Goal: Information Seeking & Learning: Learn about a topic

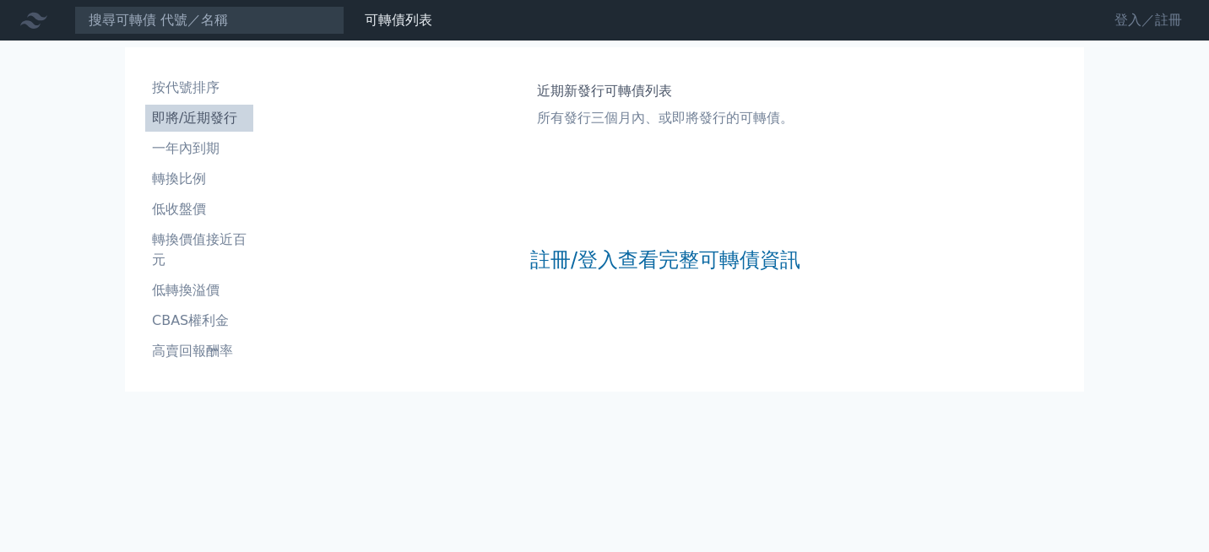
click at [1117, 22] on link "登入／註冊" at bounding box center [1148, 20] width 95 height 27
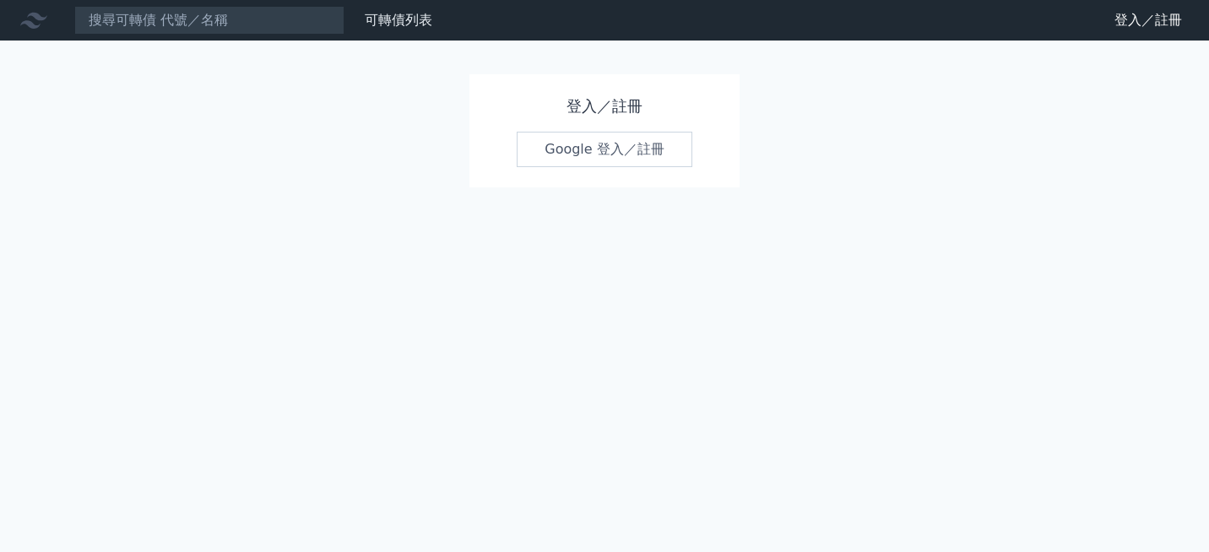
click at [565, 164] on link "Google 登入／註冊" at bounding box center [605, 149] width 176 height 35
click at [566, 156] on link "Google 登入／註冊" at bounding box center [605, 149] width 176 height 35
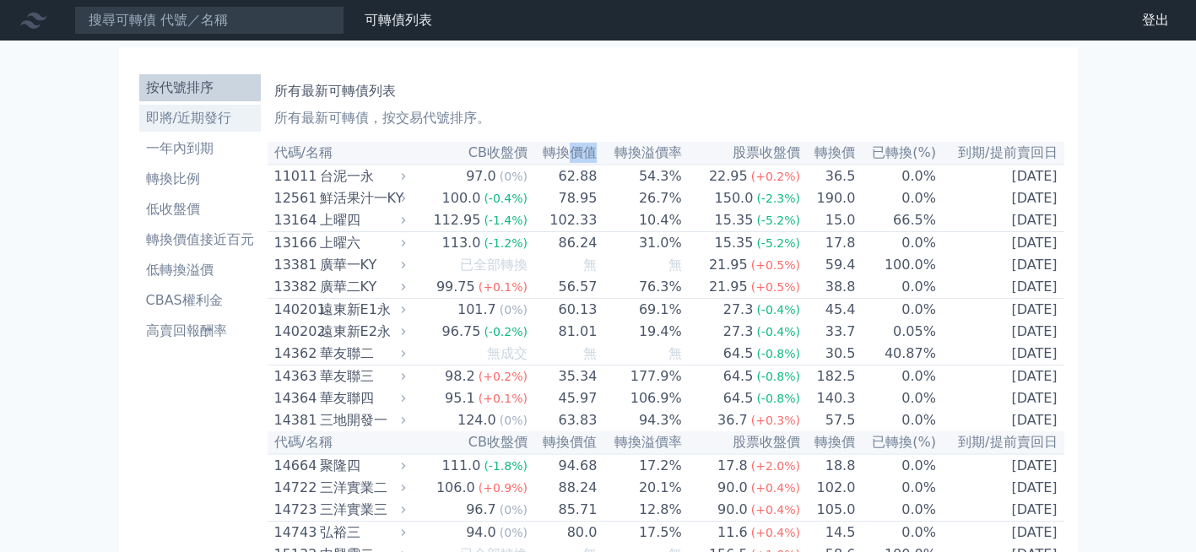
click at [165, 114] on li "即將/近期發行" at bounding box center [200, 118] width 122 height 20
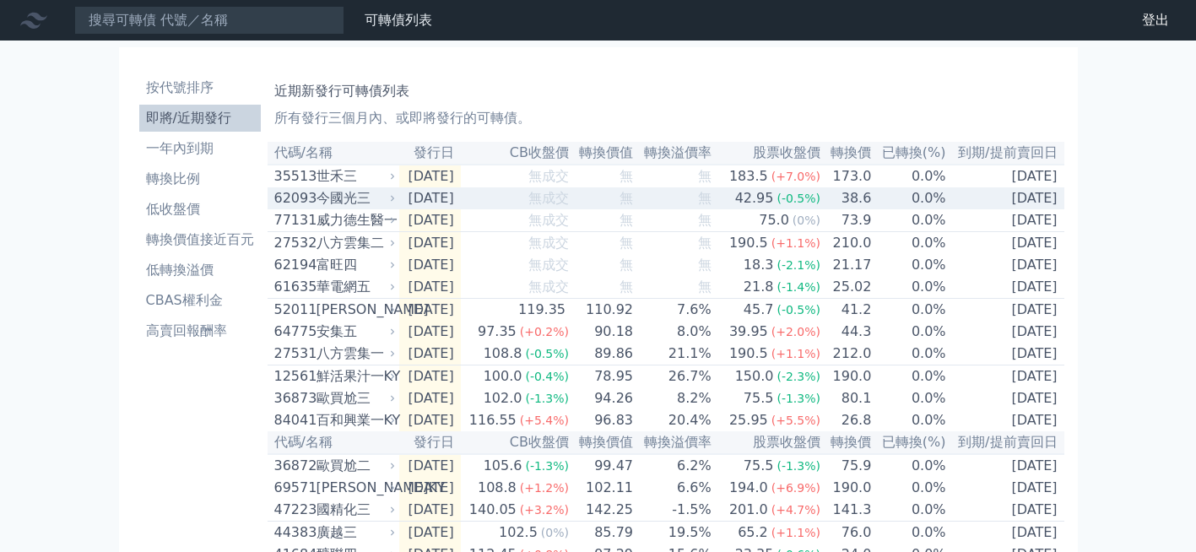
click at [381, 205] on div "今國光三" at bounding box center [354, 198] width 76 height 20
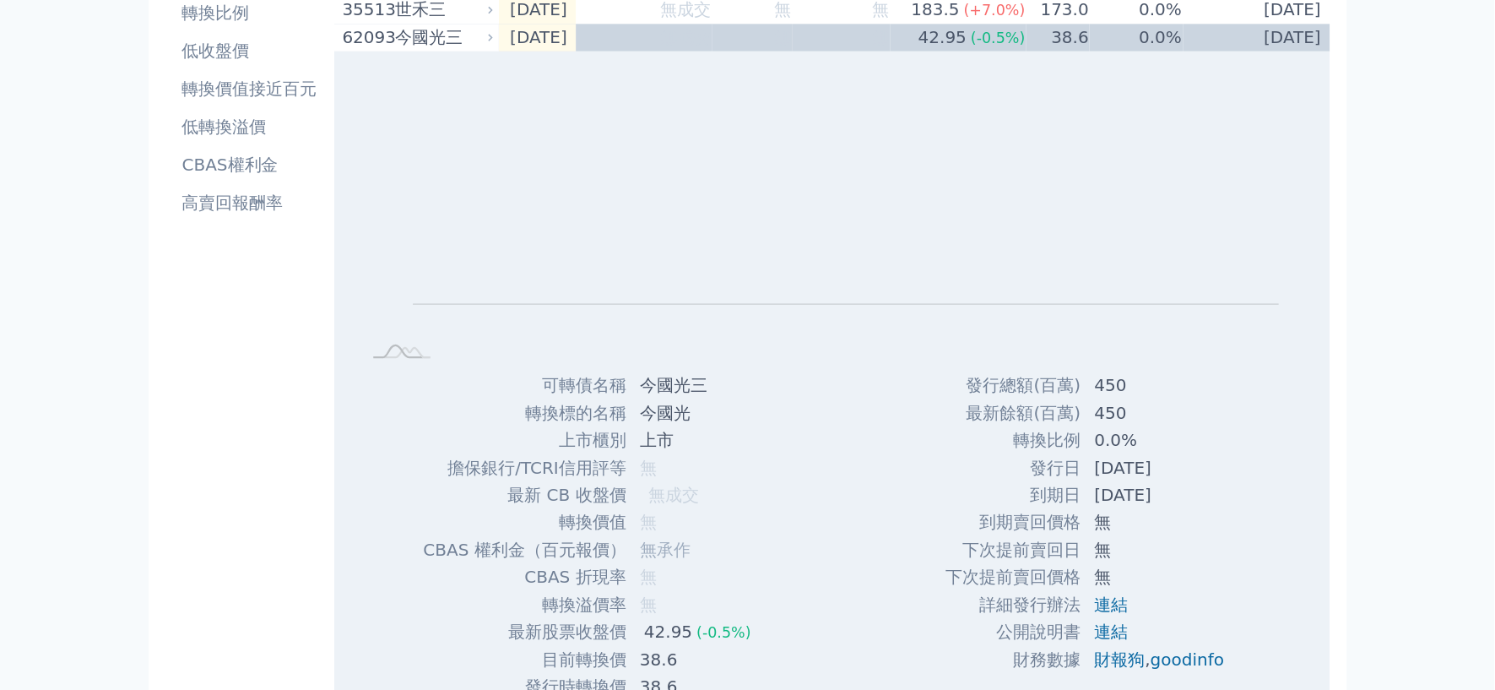
scroll to position [169, 0]
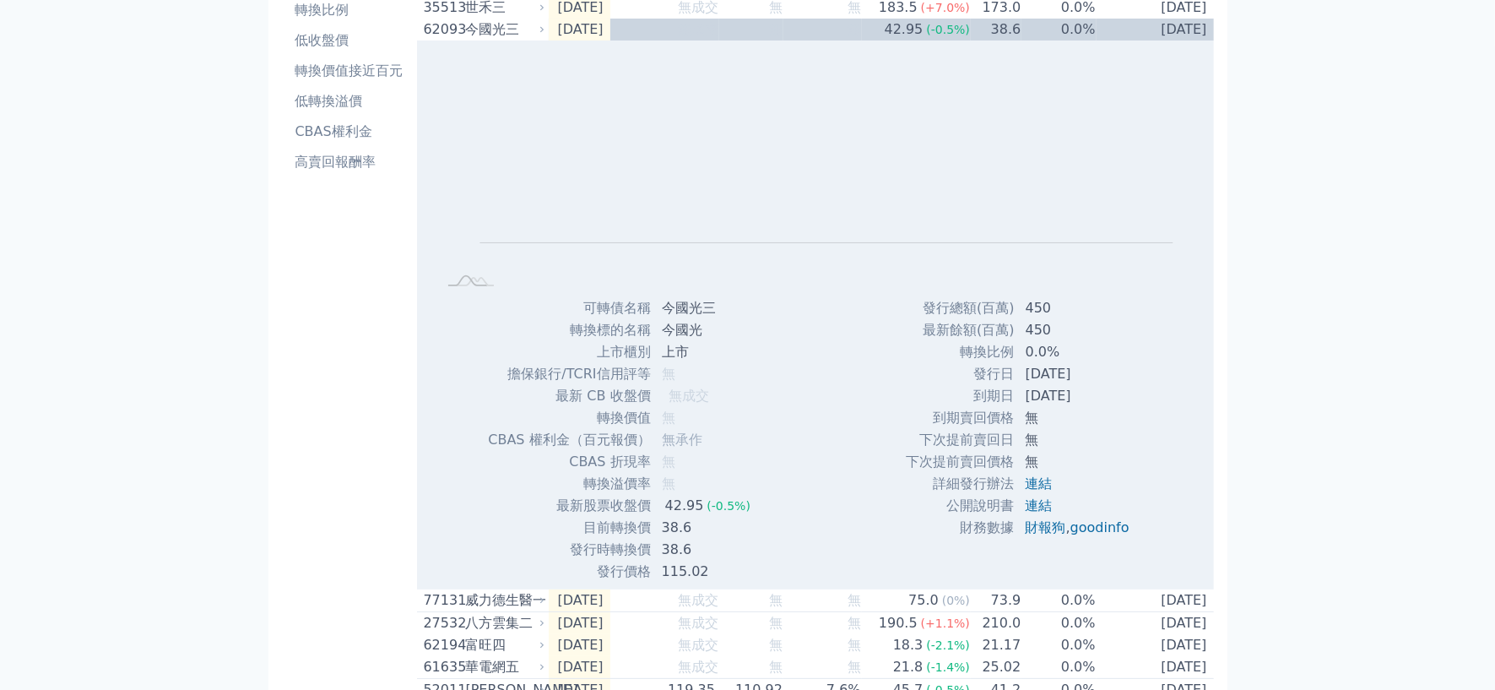
drag, startPoint x: 1148, startPoint y: 0, endPoint x: 316, endPoint y: 275, distance: 875.7
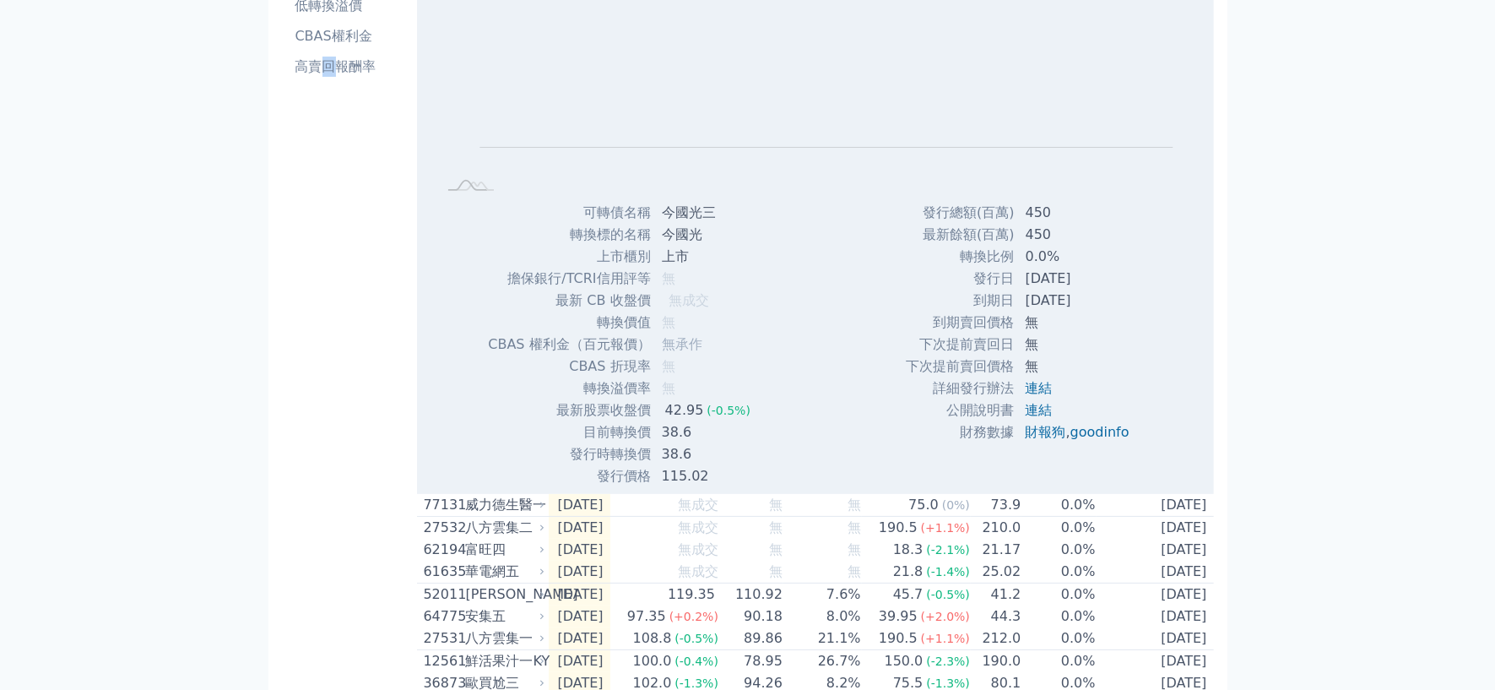
scroll to position [274, 0]
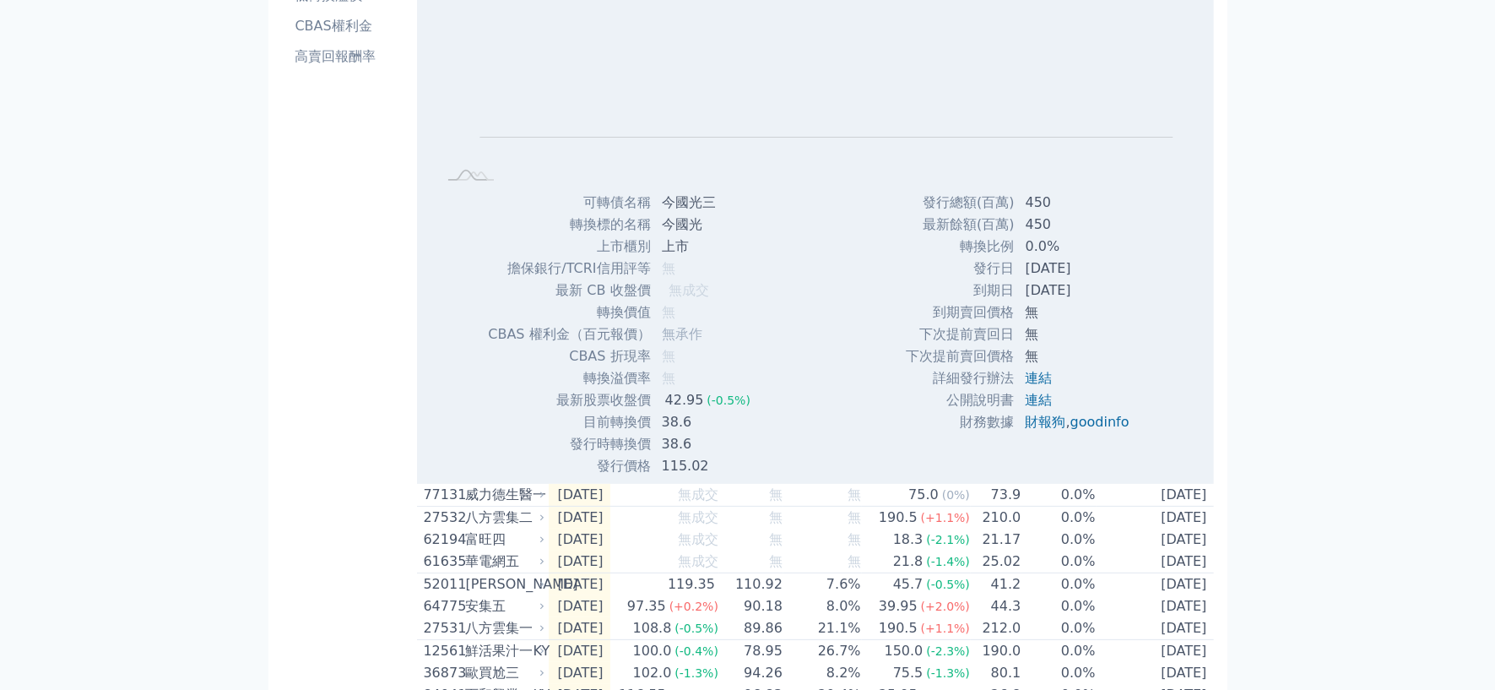
click at [285, 290] on div "按代號排序 即將/近期發行 一年內到期 轉換比例 低收盤價 轉換價值接近百元 低轉換溢價 CBAS權利金 高賣回報酬率" at bounding box center [349, 628] width 135 height 1670
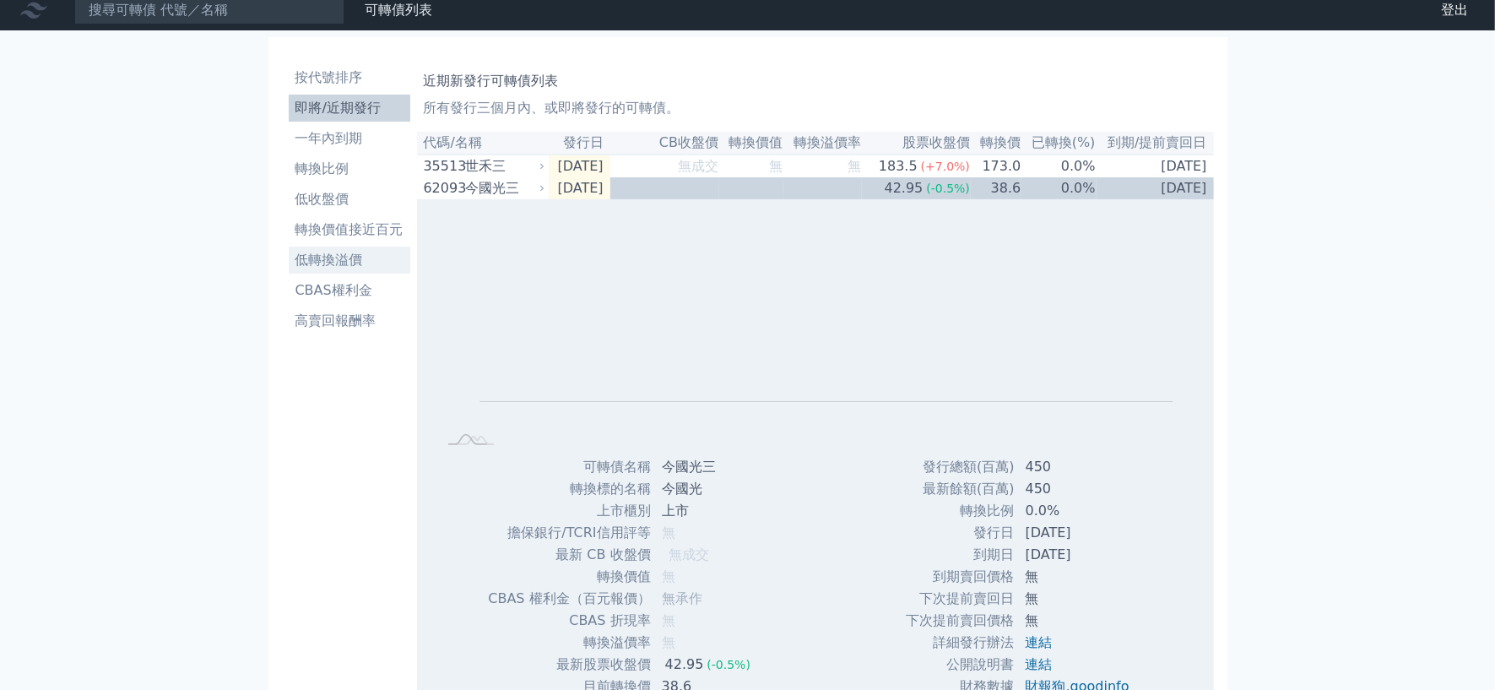
scroll to position [0, 0]
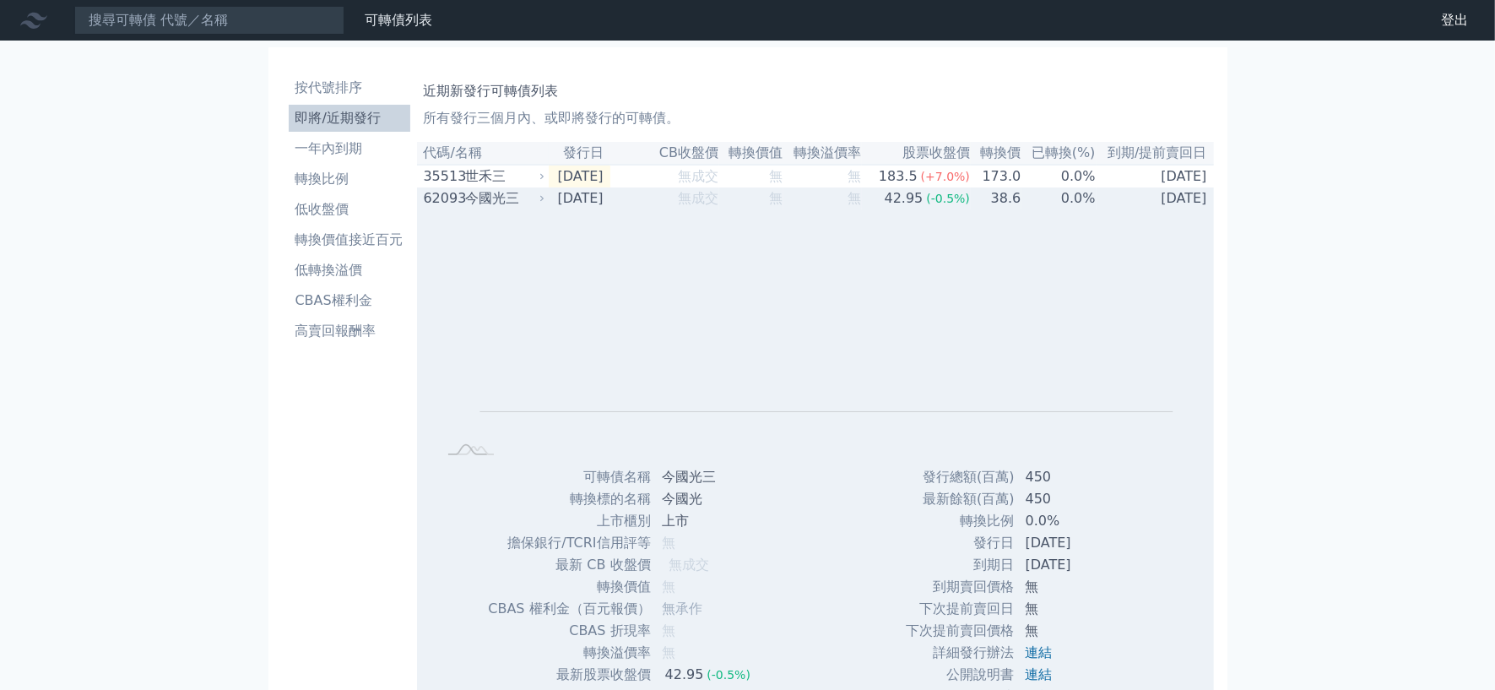
click at [440, 194] on div "62093" at bounding box center [443, 198] width 38 height 20
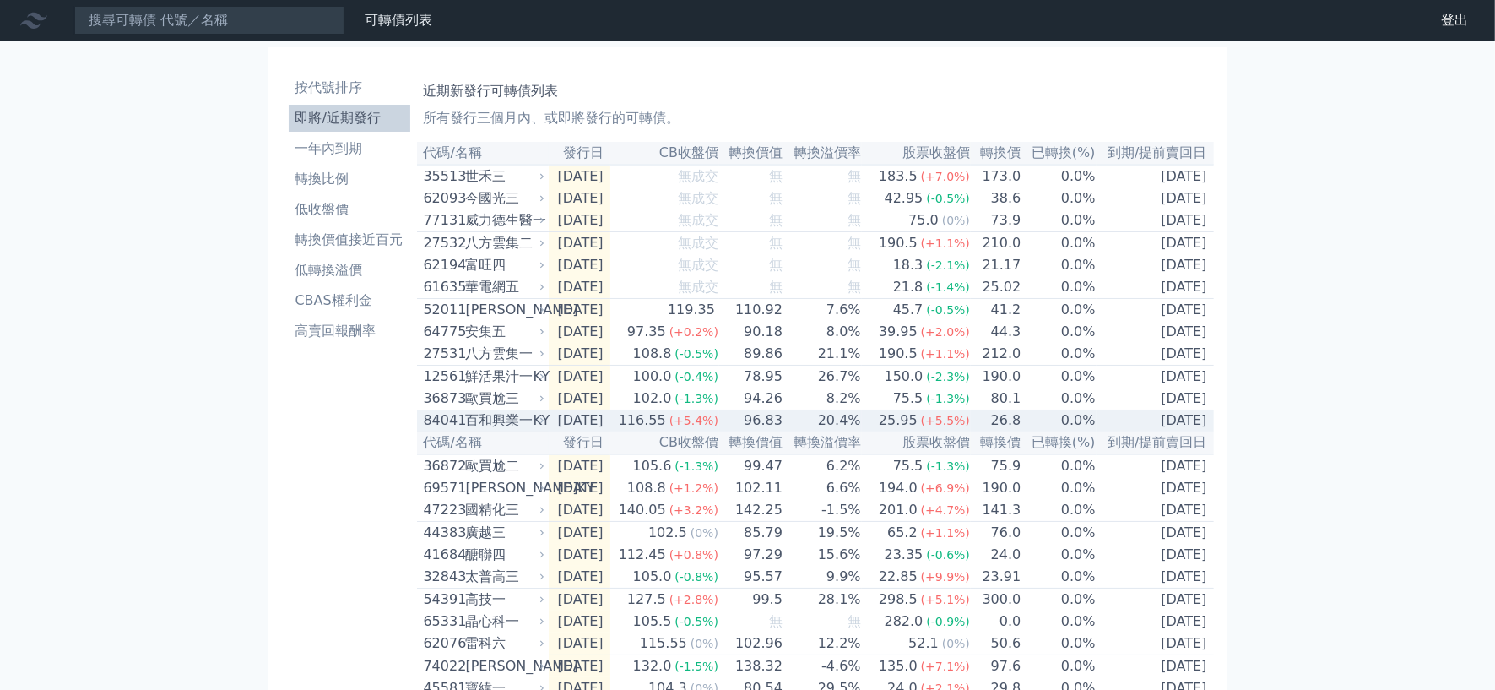
click at [457, 430] on div "84041" at bounding box center [443, 420] width 38 height 20
drag, startPoint x: 457, startPoint y: 439, endPoint x: 461, endPoint y: 447, distance: 9.4
click at [461, 430] on div "84041 百和興業一KY" at bounding box center [481, 420] width 114 height 20
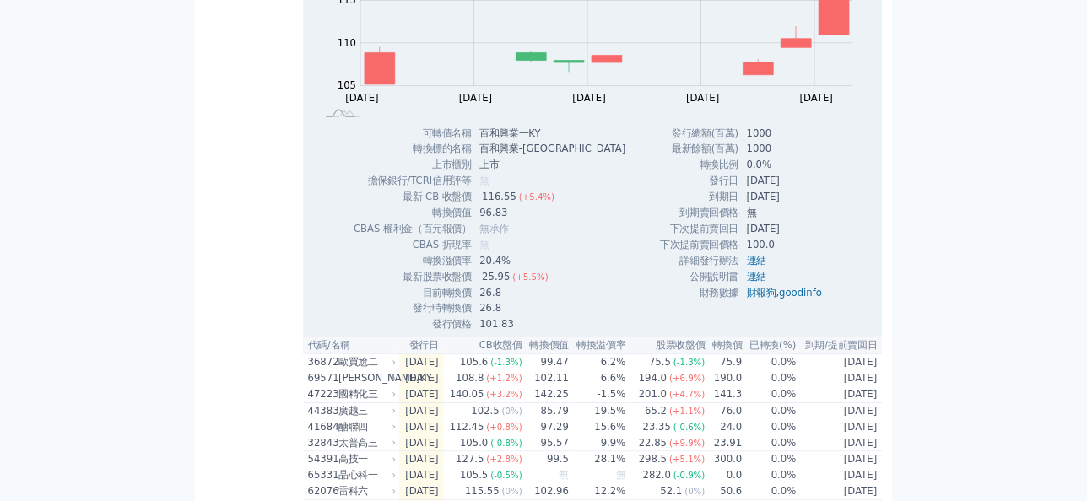
scroll to position [527, 0]
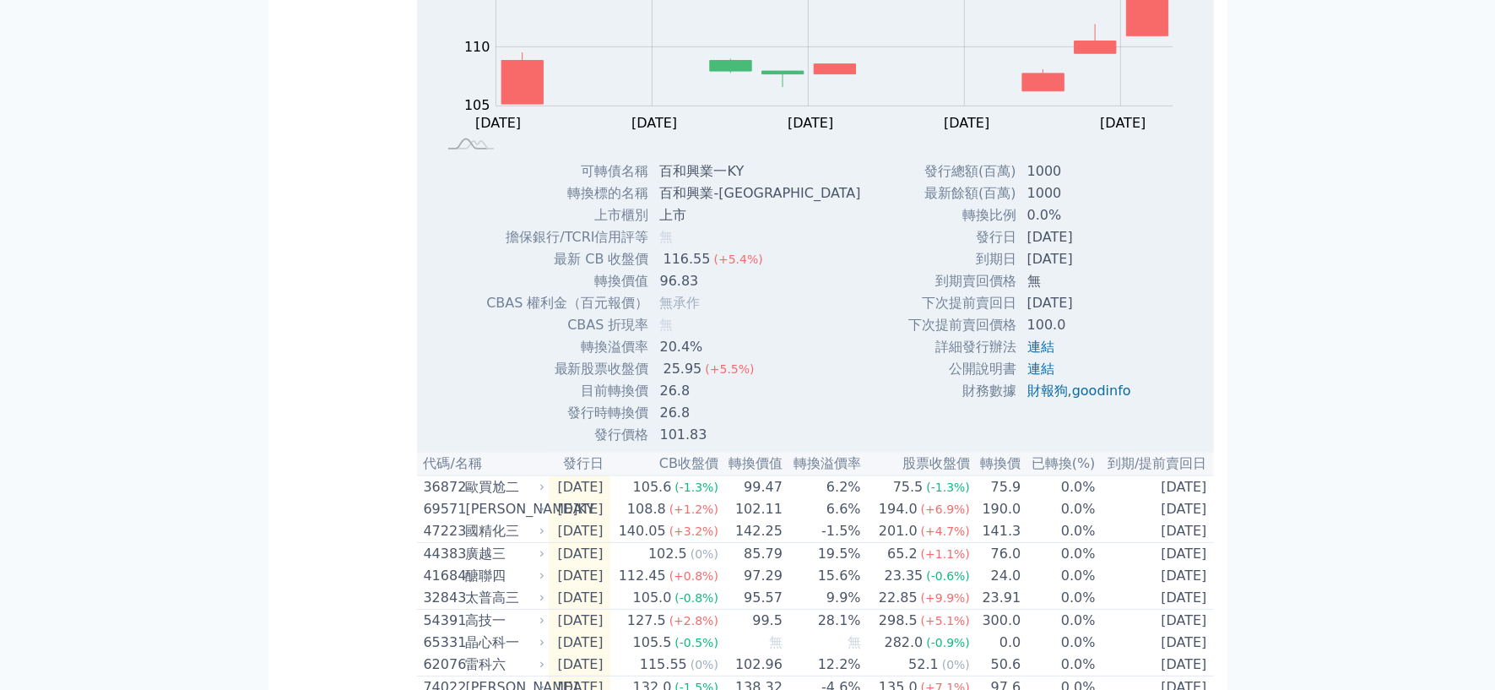
click at [246, 302] on div "可轉債列表 財務數據 可轉債列表 財務數據 登出 登出 按代號排序 即將/近期發行 一年內到期 轉換比例 低收盤價 轉換價值接近百元 低轉換溢價" at bounding box center [747, 355] width 1495 height 1765
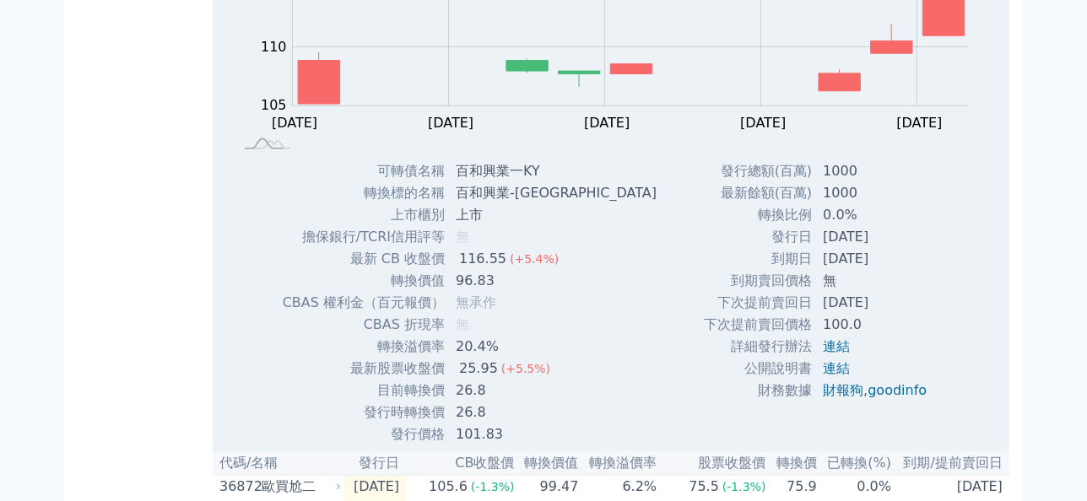
drag, startPoint x: 1258, startPoint y: 1, endPoint x: 116, endPoint y: 310, distance: 1182.1
click at [116, 310] on div "按代號排序 即將/近期發行 一年內到期 轉換比例 低收盤價 轉換價值接近百元 低轉換溢價 CBAS權利金 高賣回報酬率" at bounding box center [145, 375] width 135 height 1670
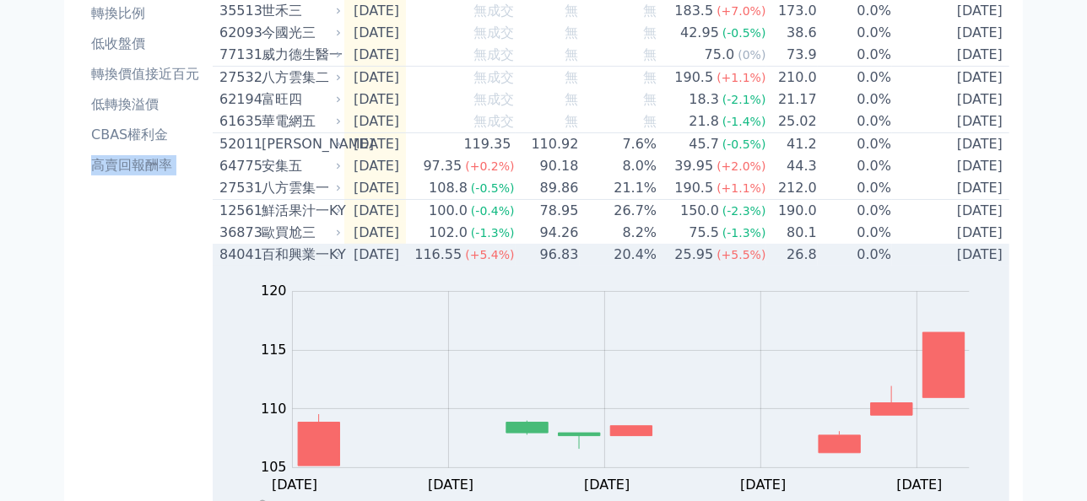
scroll to position [143, 0]
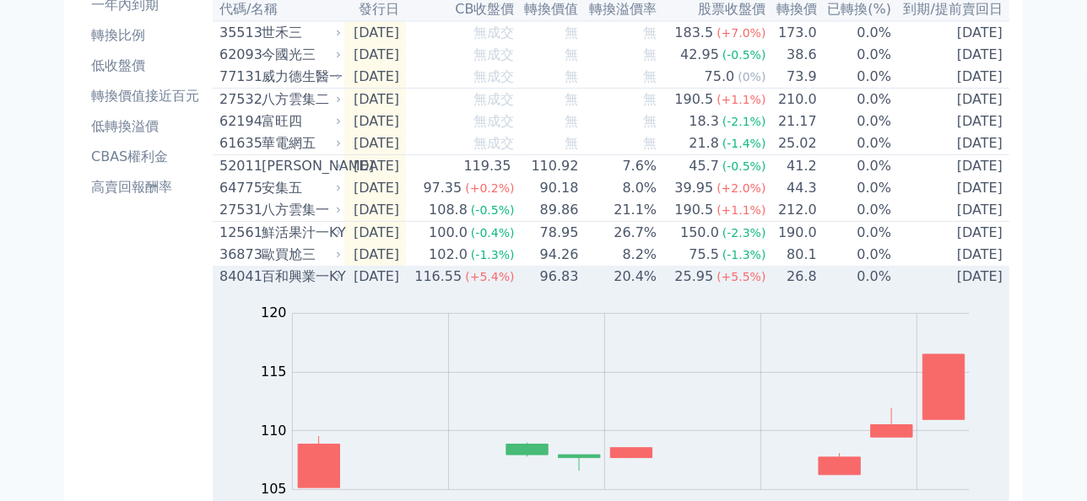
click at [265, 287] on div "百和興業一KY" at bounding box center [300, 277] width 76 height 20
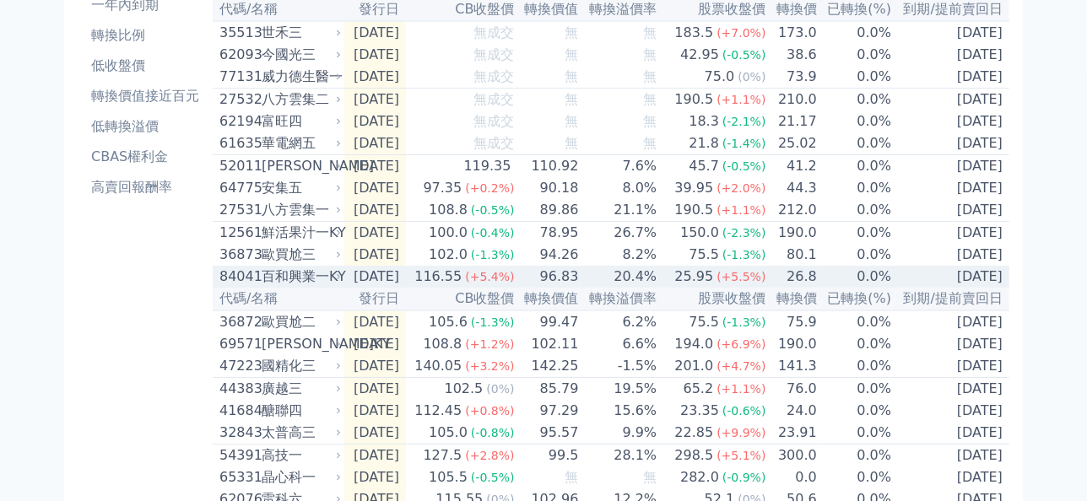
click at [241, 287] on div "84041" at bounding box center [238, 277] width 38 height 20
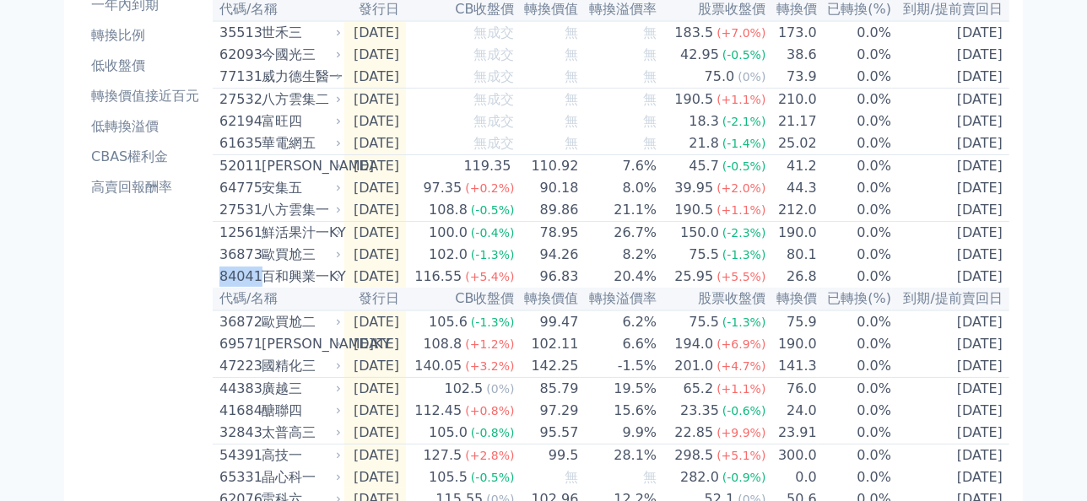
drag, startPoint x: 241, startPoint y: 302, endPoint x: 251, endPoint y: 300, distance: 10.4
click at [251, 287] on div "84041" at bounding box center [238, 277] width 38 height 20
drag, startPoint x: 251, startPoint y: 300, endPoint x: 129, endPoint y: 354, distance: 133.0
click at [129, 354] on div "按代號排序 即將/近期發行 一年內到期 轉換比例 低收盤價 轉換價值接近百元 低轉換溢價 CBAS權利金 高賣回報酬率" at bounding box center [145, 485] width 135 height 1122
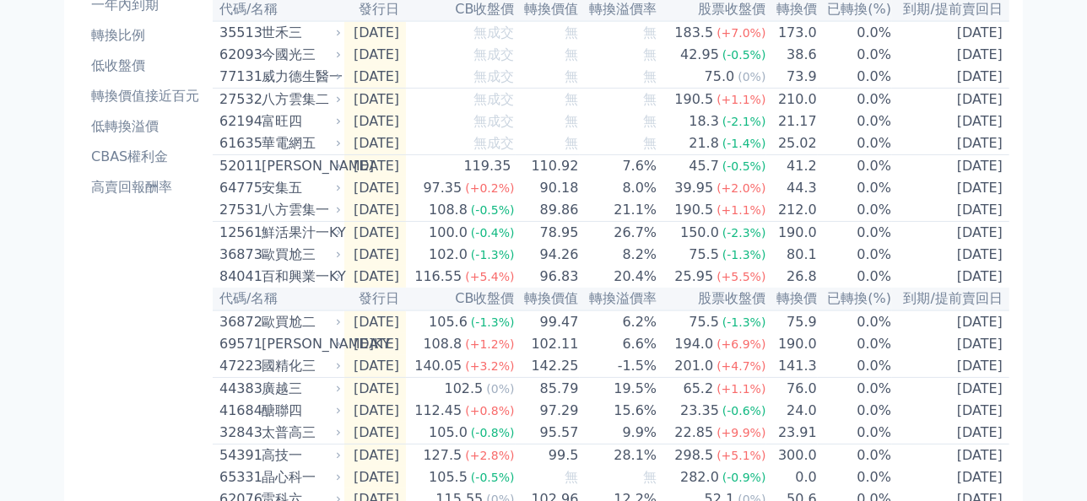
click at [129, 354] on div "按代號排序 即將/近期發行 一年內到期 轉換比例 低收盤價 轉換價值接近百元 低轉換溢價 CBAS權利金 高賣回報酬率" at bounding box center [145, 485] width 135 height 1122
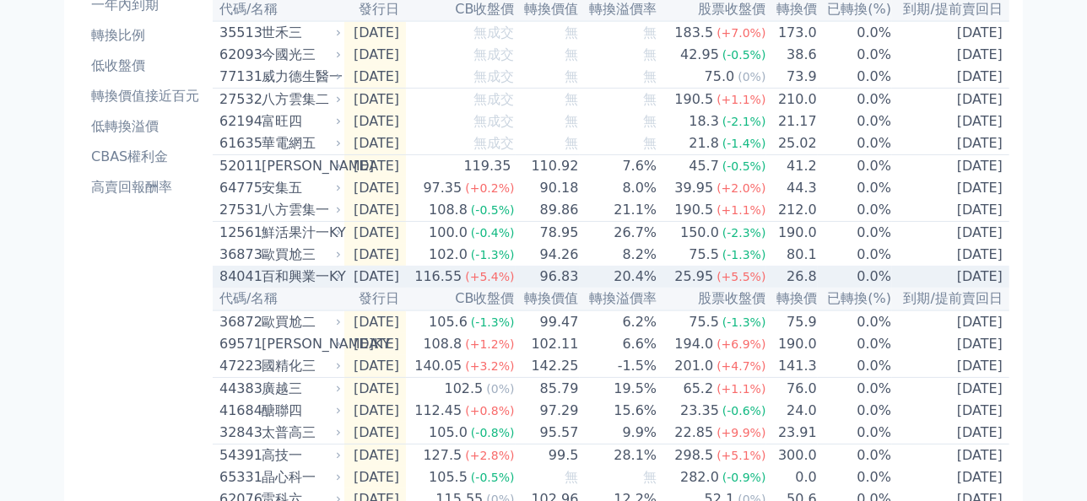
drag, startPoint x: 129, startPoint y: 354, endPoint x: 225, endPoint y: 291, distance: 114.7
click at [225, 287] on div "84041" at bounding box center [238, 277] width 38 height 20
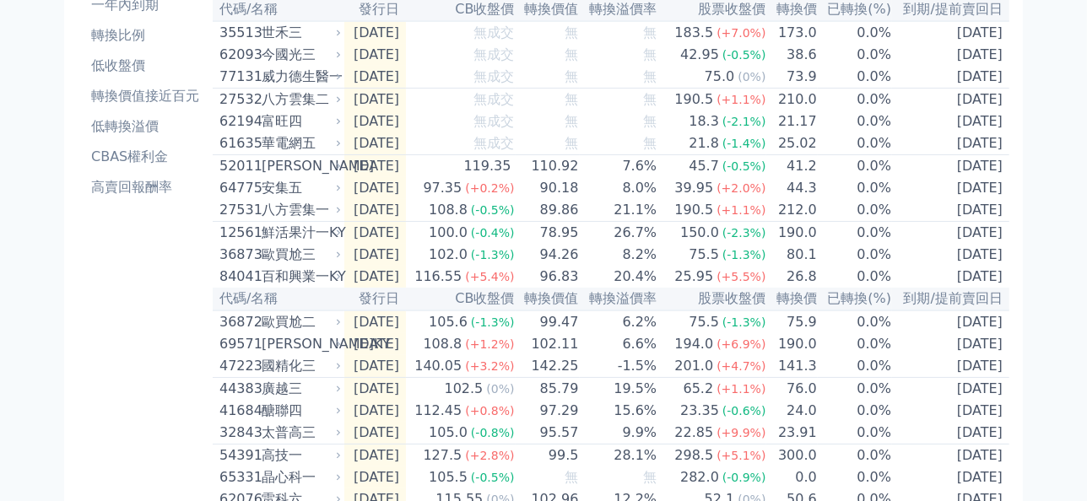
drag, startPoint x: 225, startPoint y: 291, endPoint x: 140, endPoint y: 300, distance: 85.7
click at [142, 298] on div "按代號排序 即將/近期發行 一年內到期 轉換比例 低收盤價 轉換價值接近百元 低轉換溢價 CBAS權利金 高賣回報酬率" at bounding box center [145, 485] width 135 height 1122
